Goal: Obtain resource: Download file/media

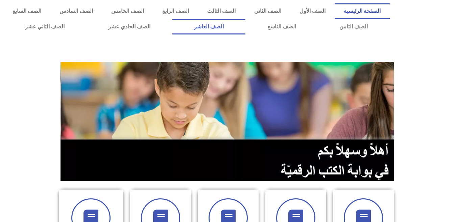
click at [246, 29] on link "الصف العاشر" at bounding box center [208, 27] width 73 height 16
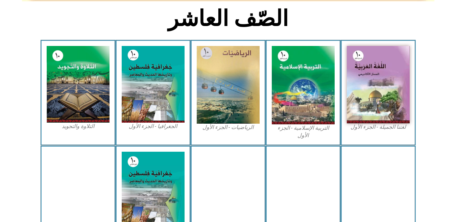
scroll to position [194, 0]
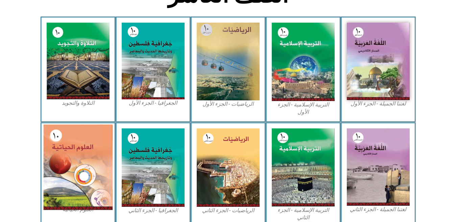
click at [88, 172] on img at bounding box center [77, 167] width 69 height 86
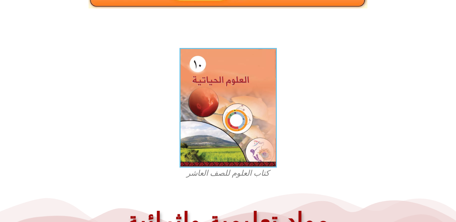
scroll to position [194, 0]
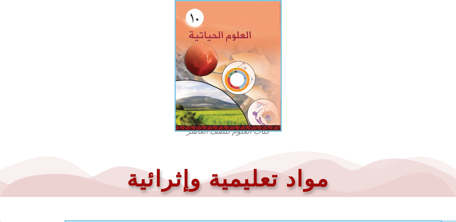
click at [216, 54] on img at bounding box center [227, 66] width 107 height 132
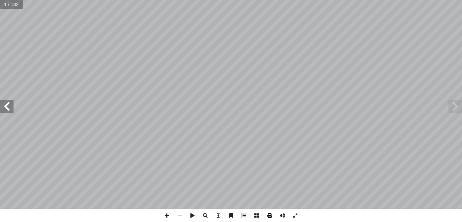
click at [268, 214] on span at bounding box center [269, 215] width 13 height 13
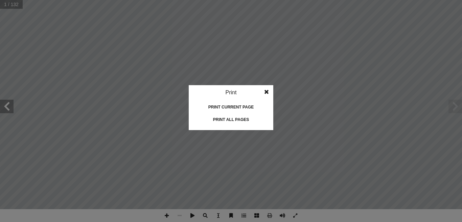
click at [217, 117] on div "Print all pages" at bounding box center [231, 119] width 68 height 11
